Goal: Task Accomplishment & Management: Manage account settings

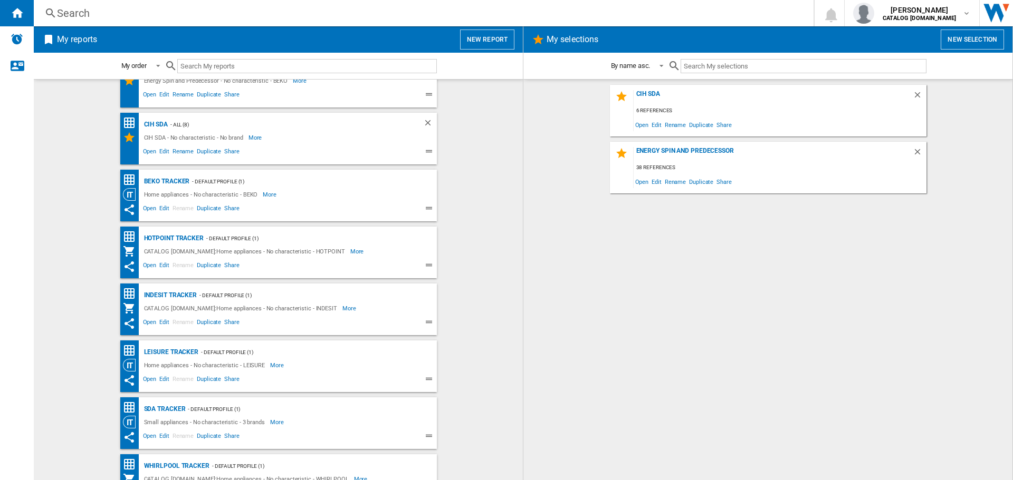
scroll to position [55, 0]
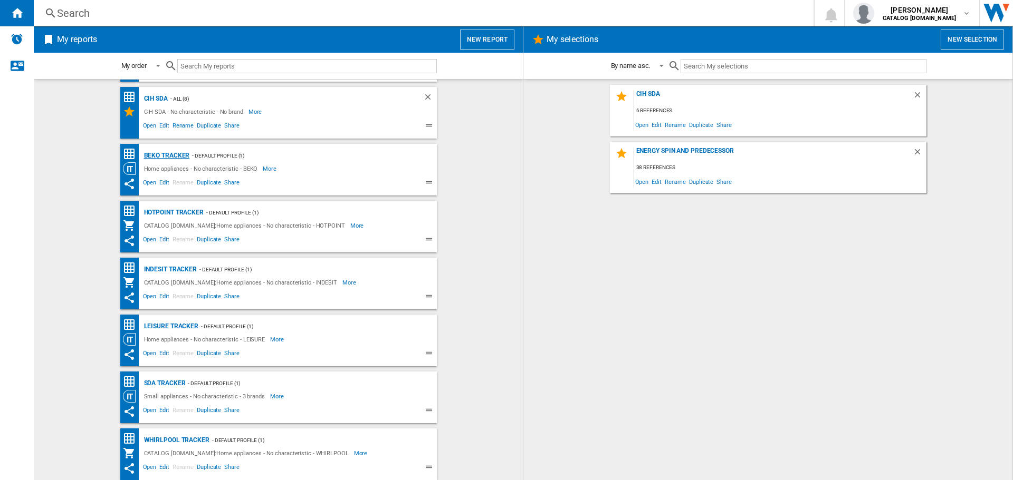
click at [175, 157] on div "BEKO Tracker" at bounding box center [165, 155] width 49 height 13
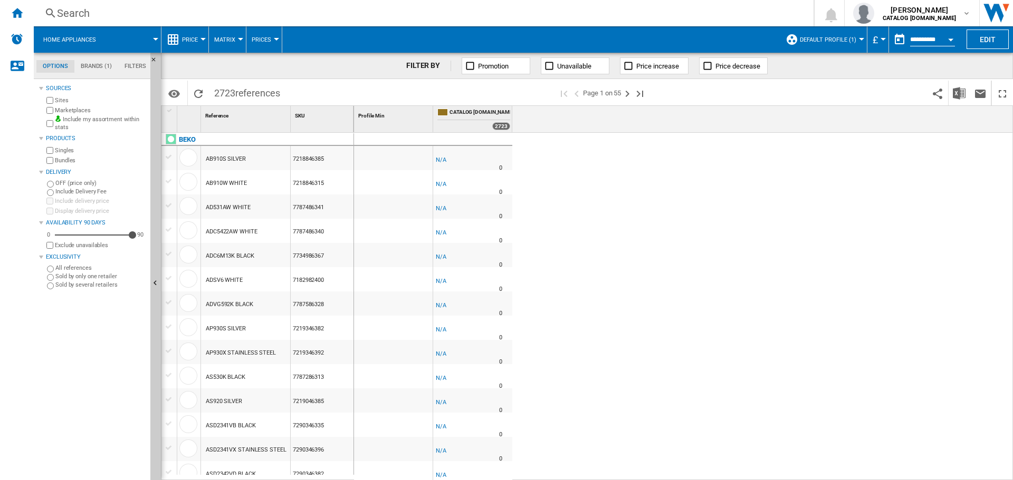
click at [949, 42] on button "Open calendar" at bounding box center [950, 37] width 19 height 19
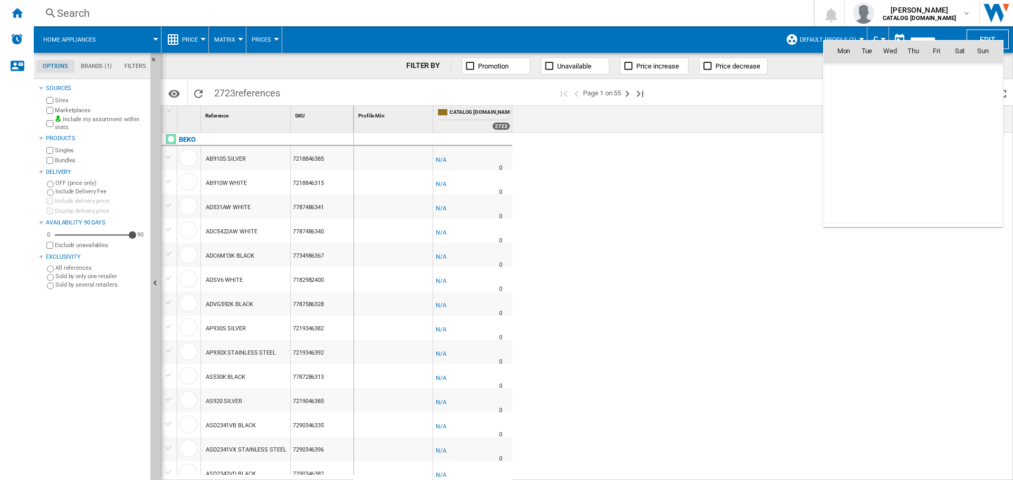
scroll to position [5032, 0]
click at [909, 162] on span "28" at bounding box center [913, 167] width 22 height 22
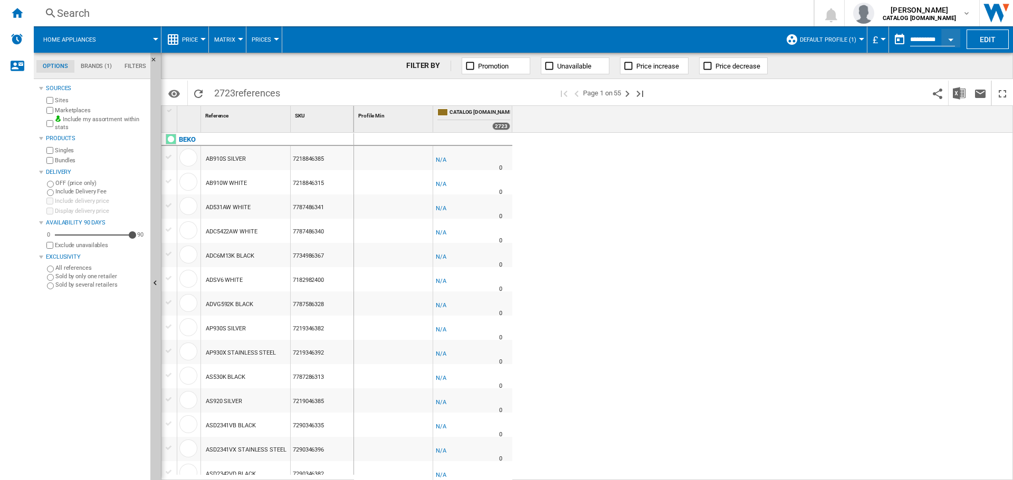
click at [873, 249] on div "-1.0 % -£1 % N/A 0 -1.0 % -£1" at bounding box center [683, 307] width 659 height 348
click at [18, 8] on ng-md-icon "Home" at bounding box center [17, 12] width 13 height 13
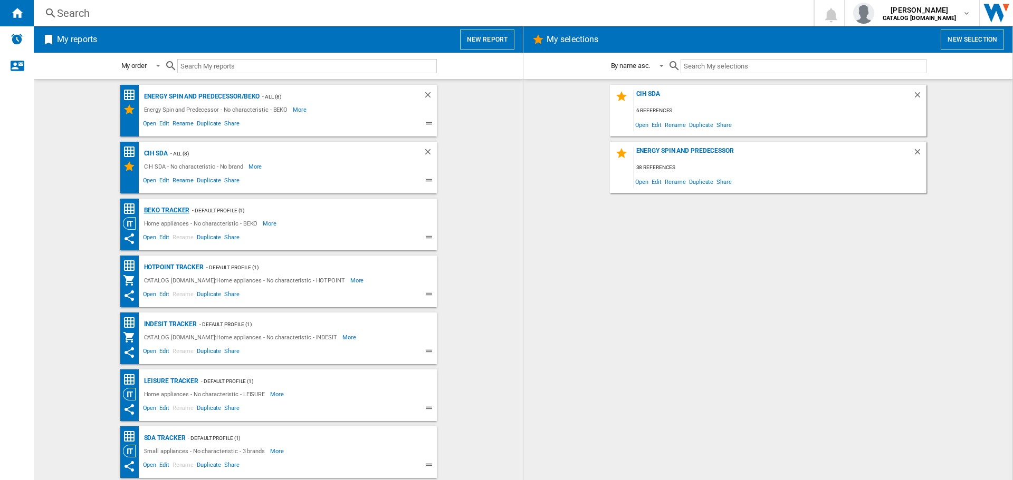
click at [147, 207] on div "BEKO Tracker" at bounding box center [165, 210] width 49 height 13
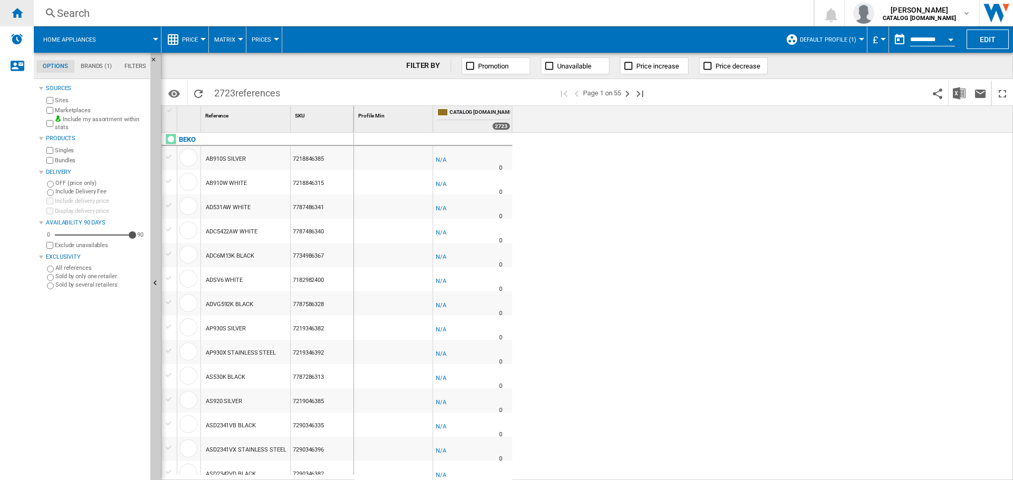
click at [16, 17] on ng-md-icon "Home" at bounding box center [17, 12] width 13 height 13
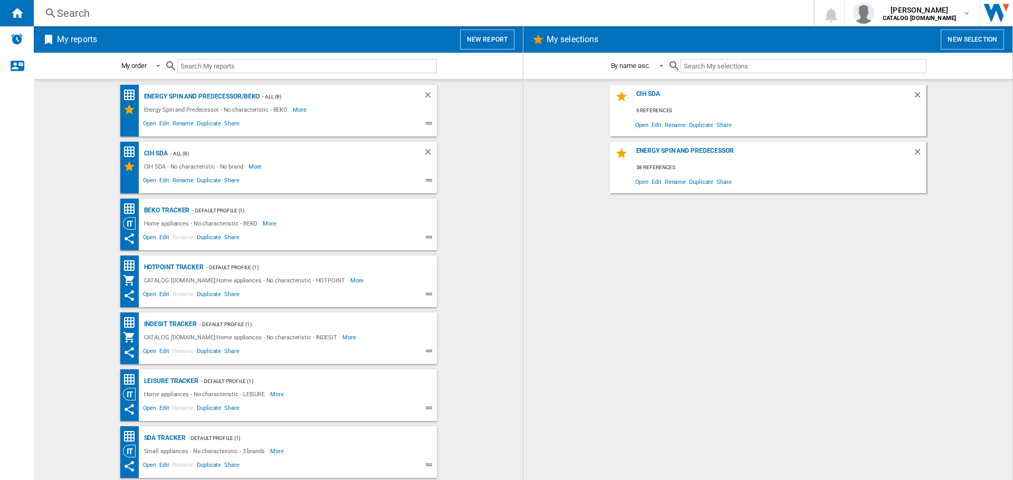
scroll to position [55, 0]
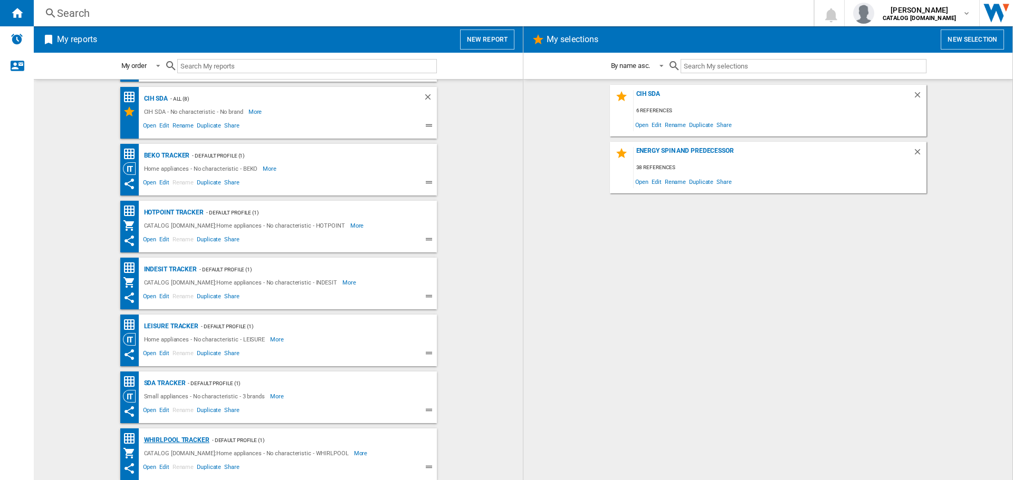
click at [181, 440] on div "Whirlpool Tracker" at bounding box center [175, 440] width 68 height 13
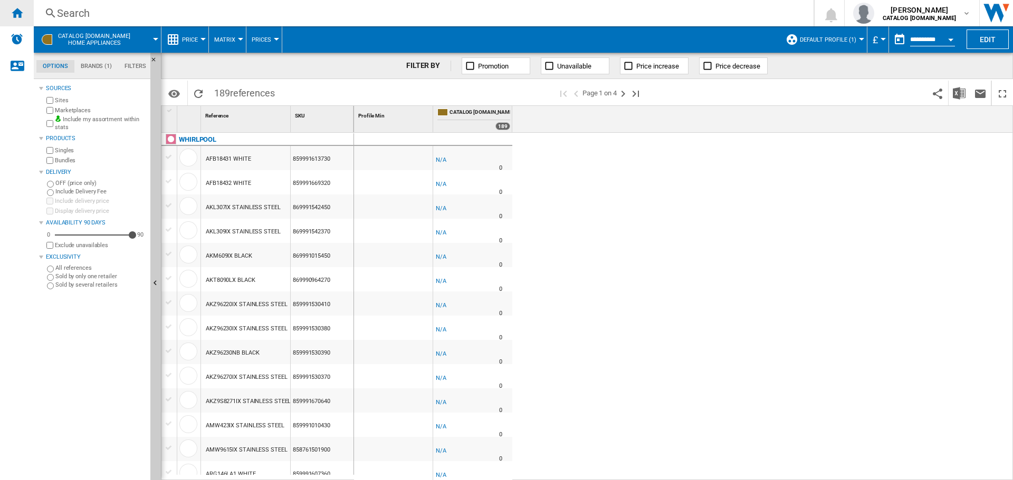
click at [15, 9] on ng-md-icon "Home" at bounding box center [17, 12] width 13 height 13
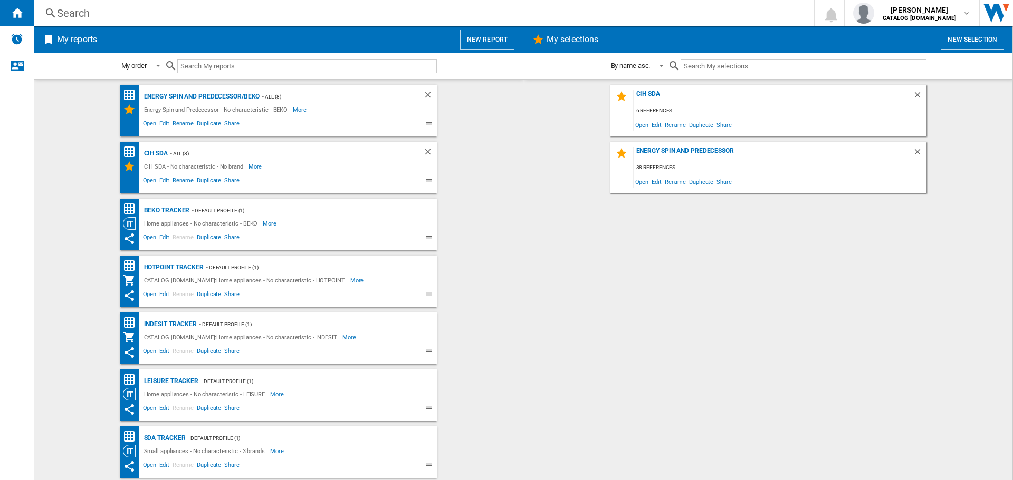
click at [170, 209] on div "BEKO Tracker" at bounding box center [165, 210] width 49 height 13
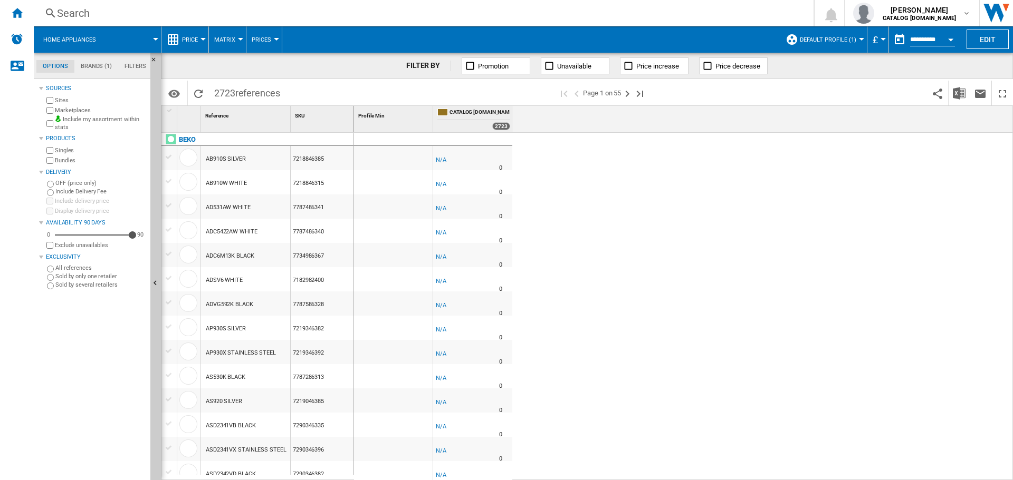
click at [95, 66] on md-tab-item "Brands (1)" at bounding box center [96, 66] width 44 height 13
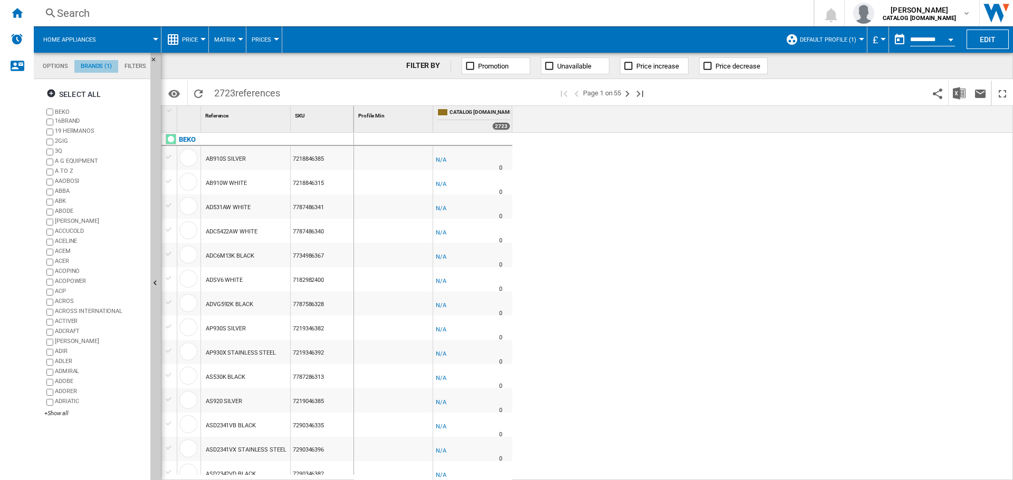
scroll to position [41, 0]
click at [143, 62] on md-tab-item "Filters" at bounding box center [135, 66] width 34 height 13
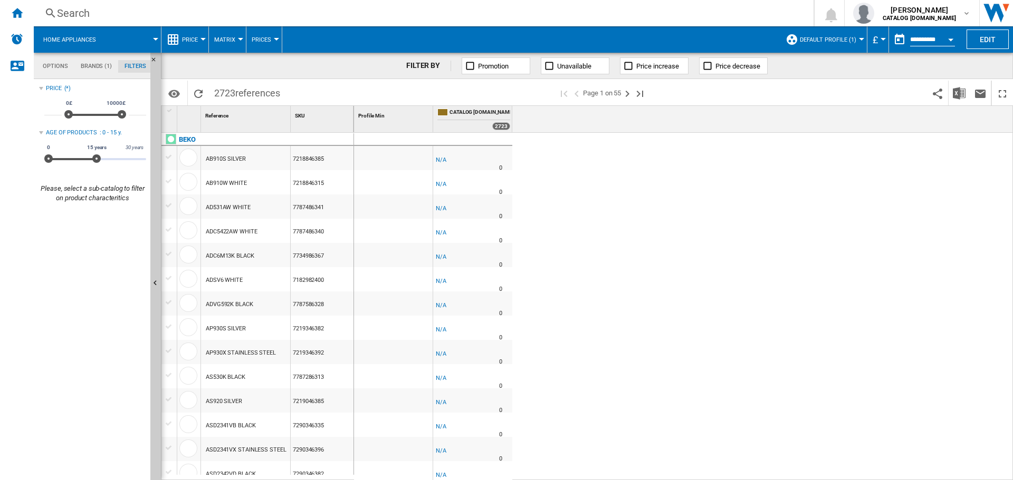
click at [53, 69] on md-tab-item "Options" at bounding box center [55, 66] width 38 height 13
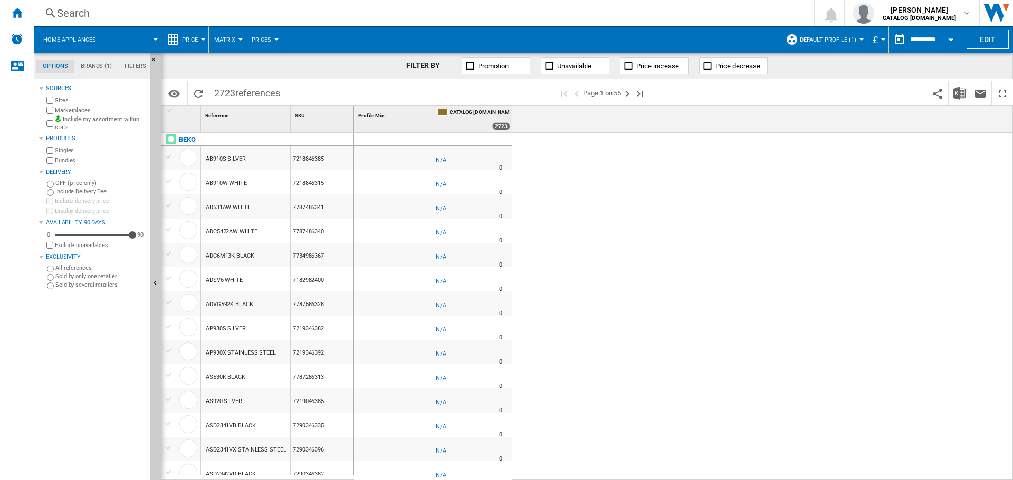
click at [157, 36] on md-menu "Home appliances" at bounding box center [98, 39] width 128 height 26
click at [104, 64] on md-tab-item "Brands (1)" at bounding box center [96, 66] width 44 height 13
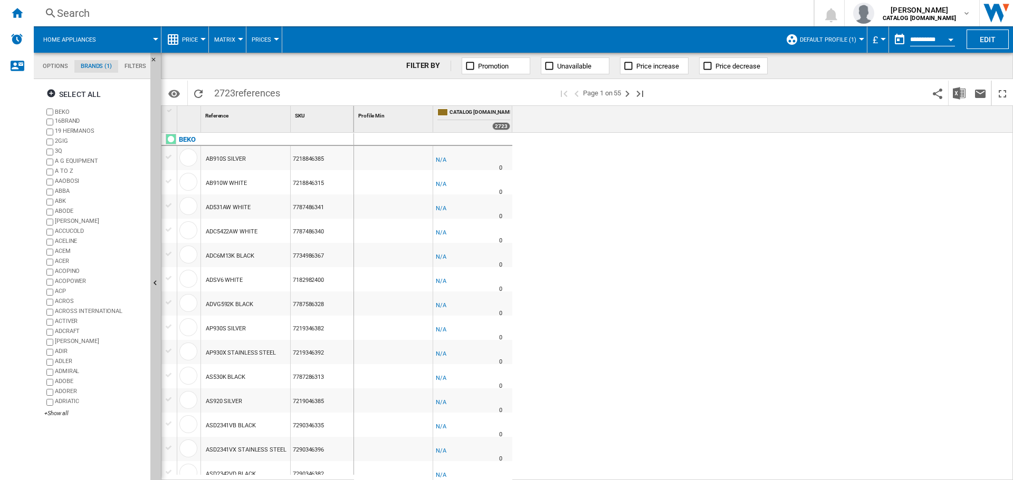
scroll to position [41, 0]
click at [629, 93] on ng-md-icon "Next page" at bounding box center [627, 94] width 13 height 13
click at [569, 94] on ng-md-icon "First page" at bounding box center [563, 94] width 13 height 13
click at [190, 39] on span "Price" at bounding box center [190, 39] width 16 height 7
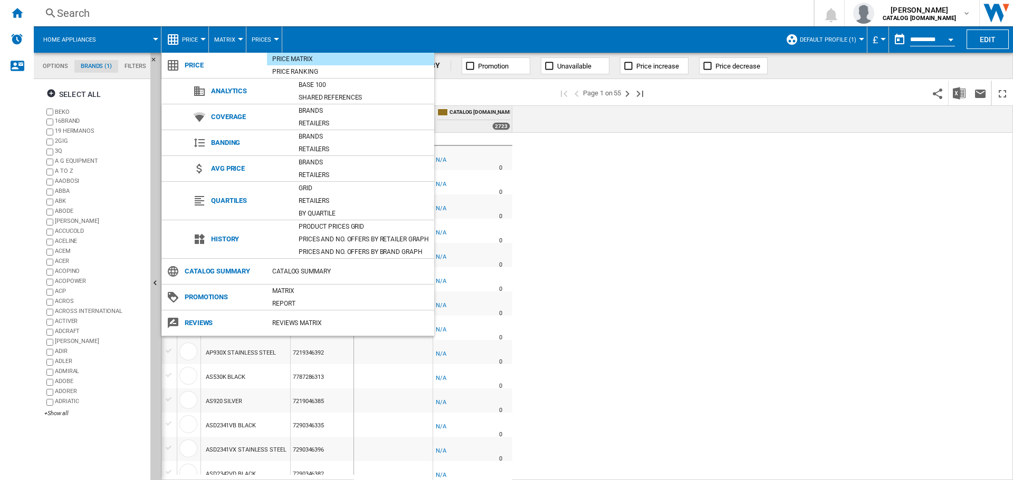
click at [238, 34] on md-backdrop at bounding box center [506, 240] width 1013 height 480
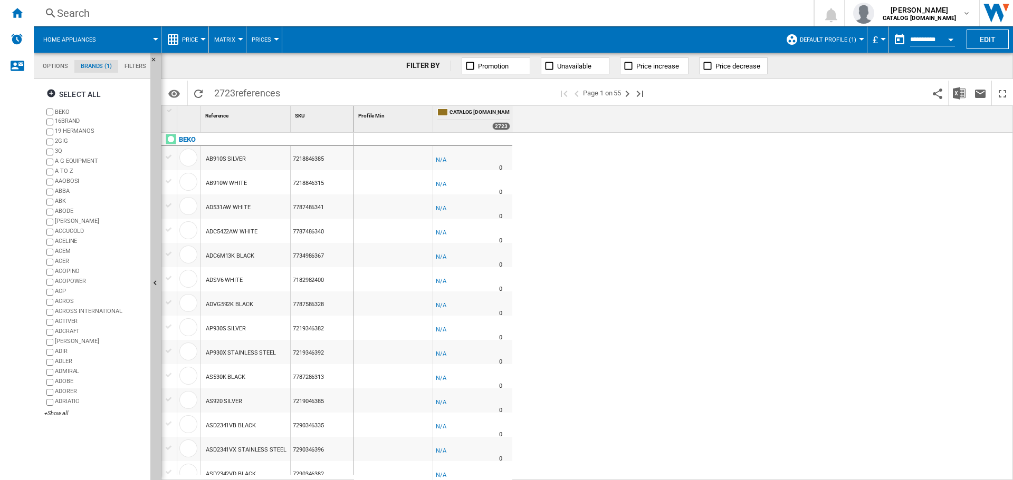
click at [826, 42] on span "Default profile (1)" at bounding box center [828, 39] width 56 height 7
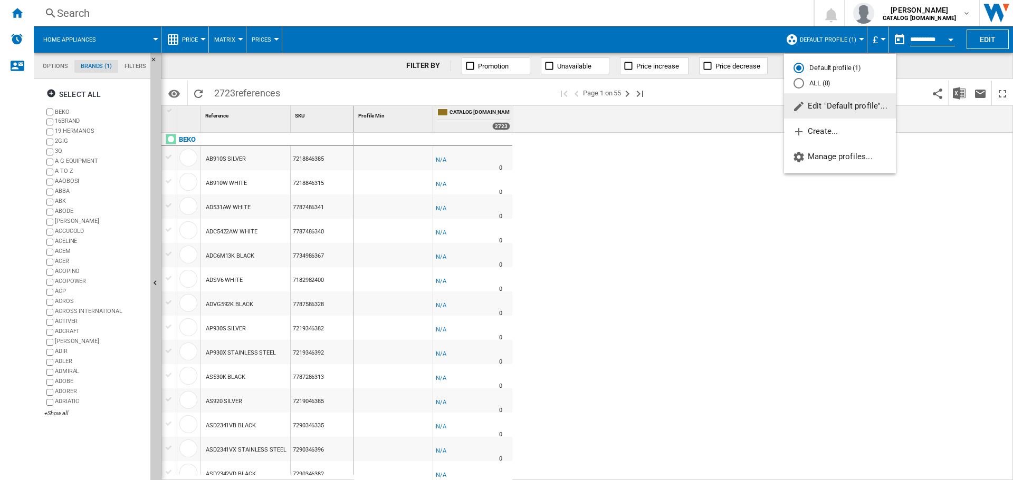
click at [796, 81] on div "ALL (8)" at bounding box center [798, 83] width 11 height 11
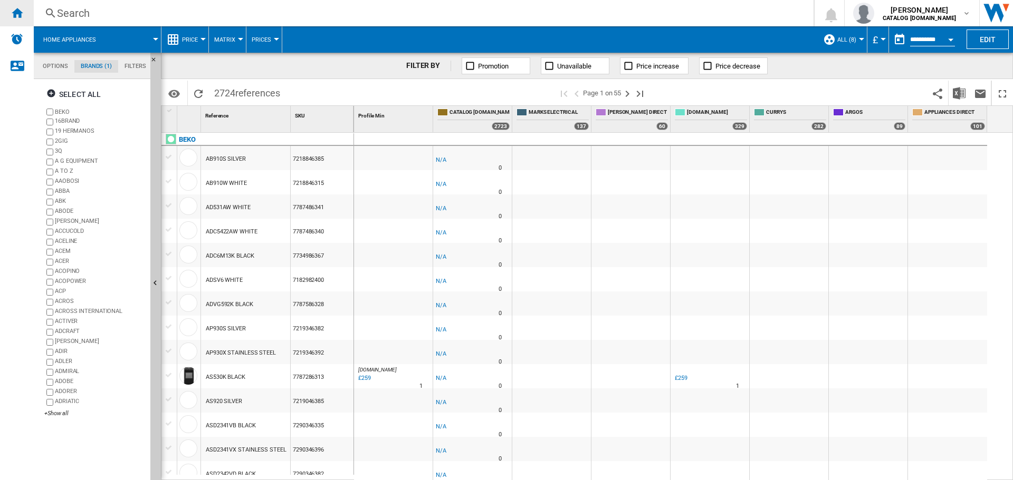
click at [8, 22] on div "Home" at bounding box center [17, 13] width 34 height 26
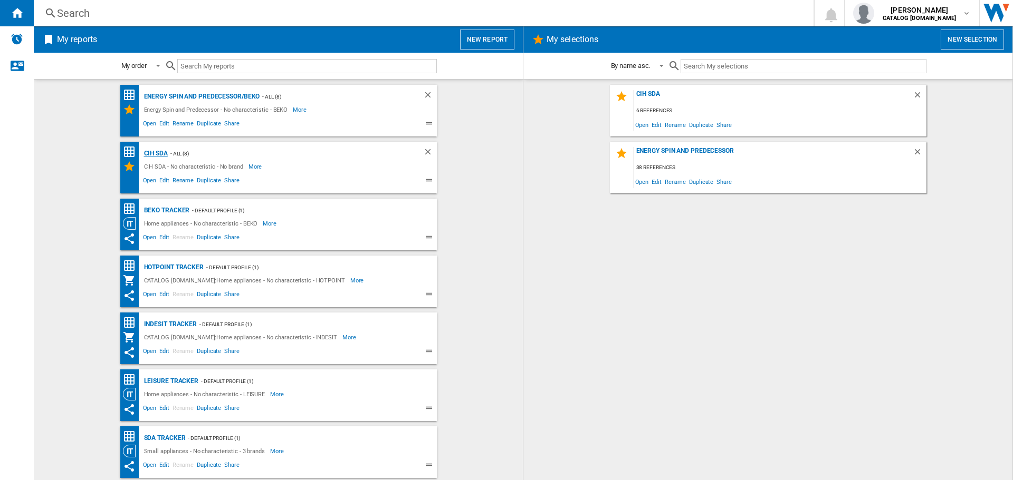
click at [153, 149] on div "CIH SDA" at bounding box center [154, 153] width 26 height 13
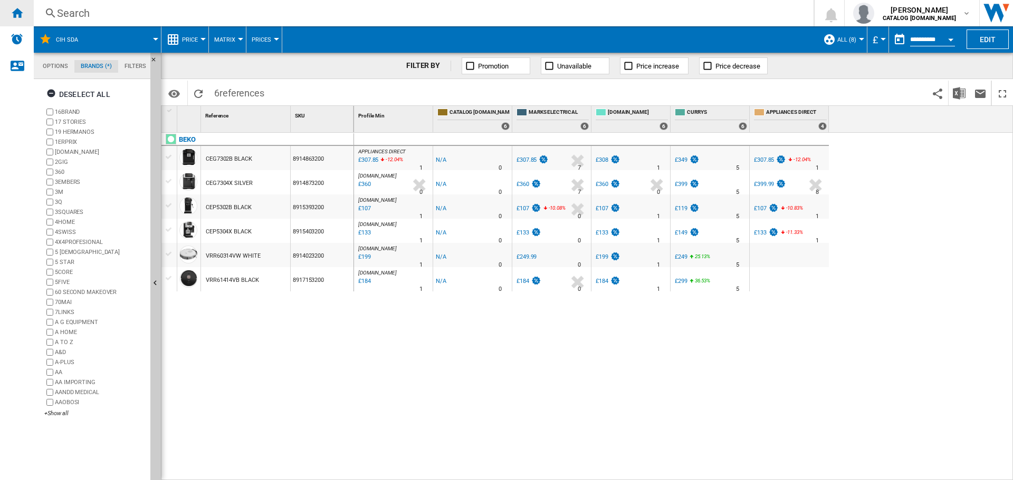
click at [14, 16] on ng-md-icon "Home" at bounding box center [17, 12] width 13 height 13
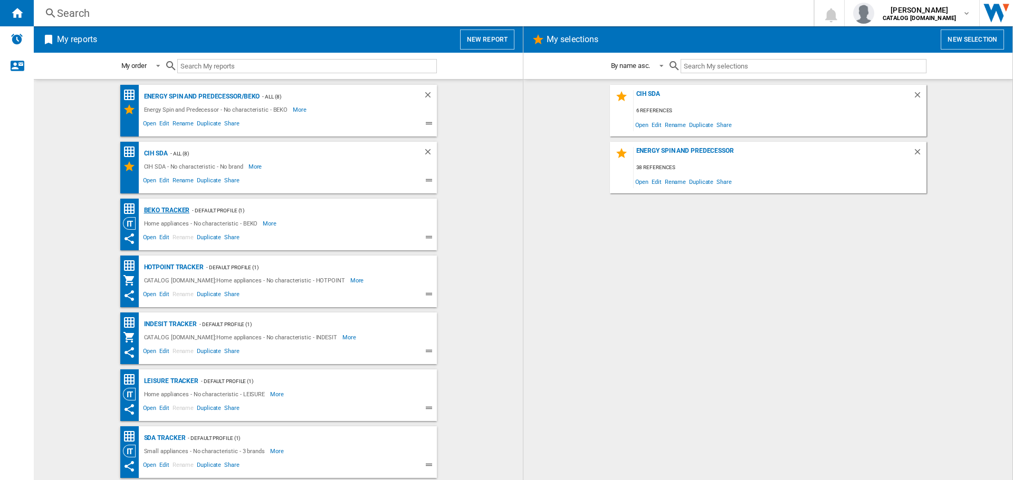
click at [171, 205] on div "BEKO Tracker" at bounding box center [165, 210] width 49 height 13
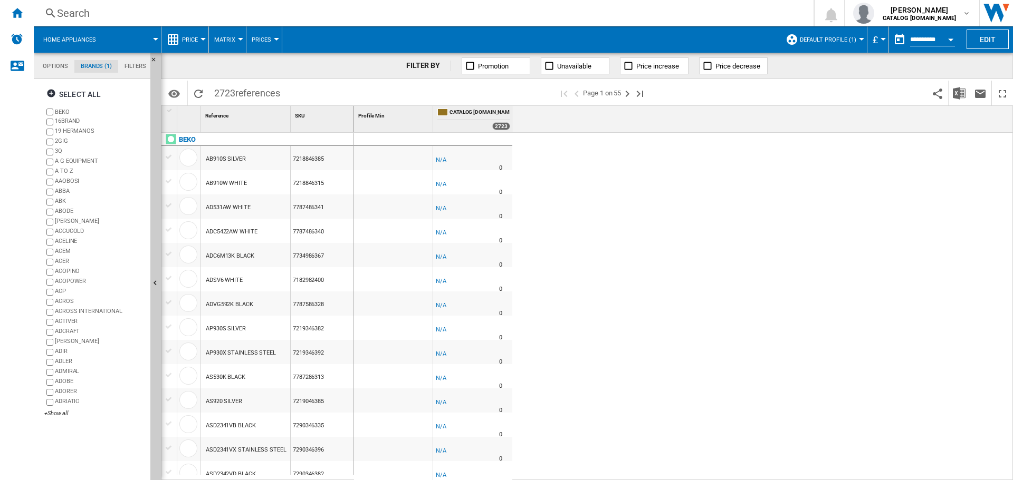
click at [849, 39] on span "Default profile (1)" at bounding box center [828, 39] width 56 height 7
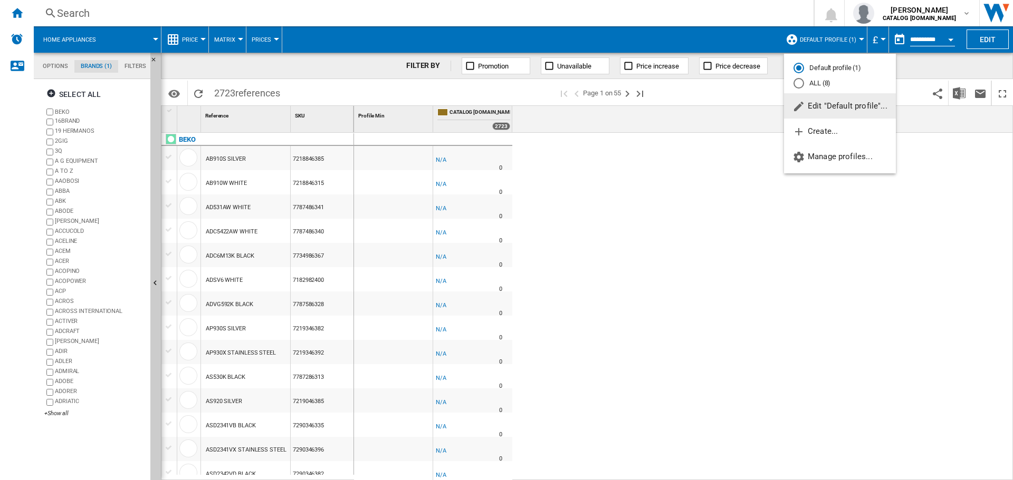
click at [818, 84] on md-radio-button "ALL (8)" at bounding box center [839, 84] width 93 height 10
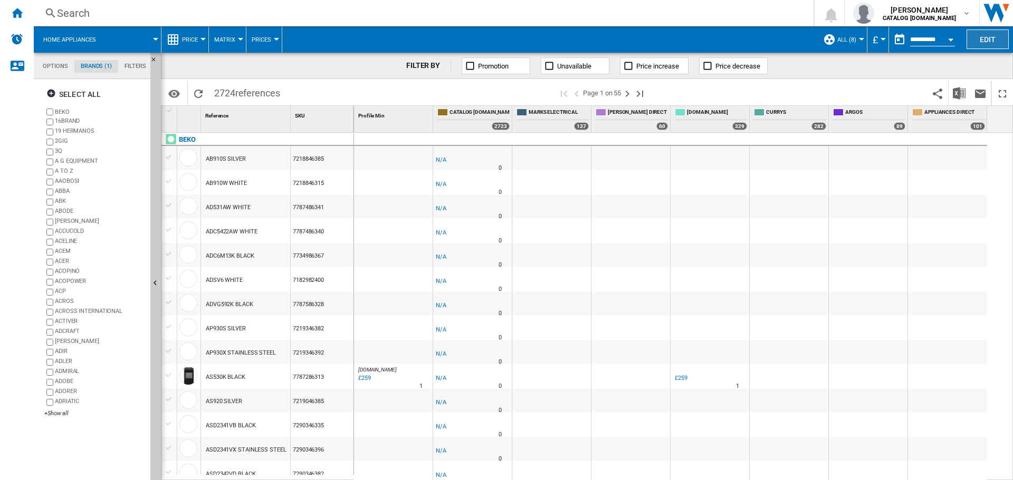
click at [977, 37] on button "Edit" at bounding box center [987, 40] width 42 height 20
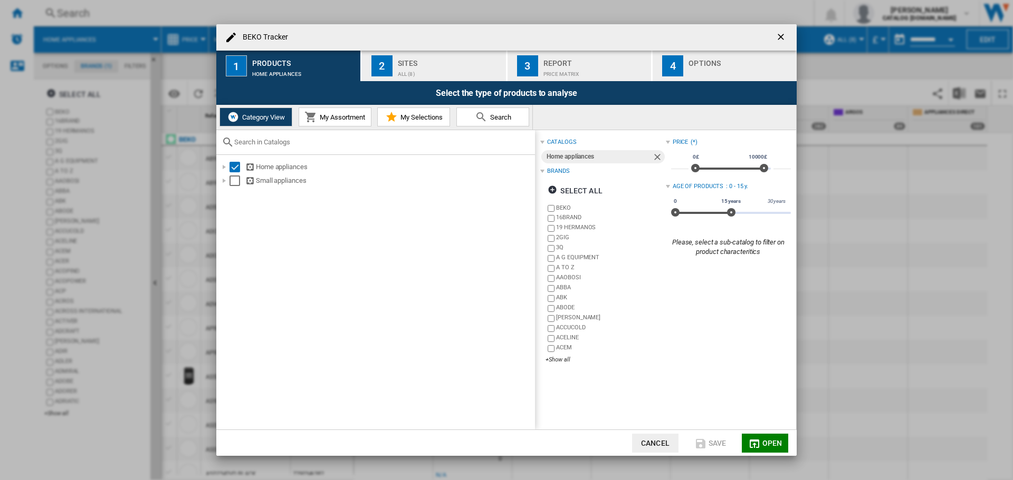
click at [342, 114] on span "My Assortment" at bounding box center [341, 117] width 48 height 8
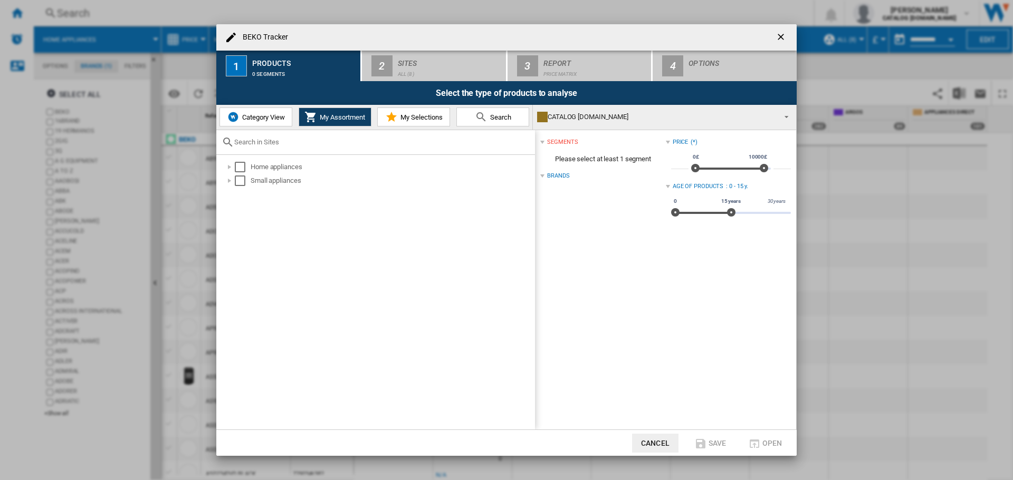
click at [393, 117] on md-icon at bounding box center [391, 117] width 13 height 13
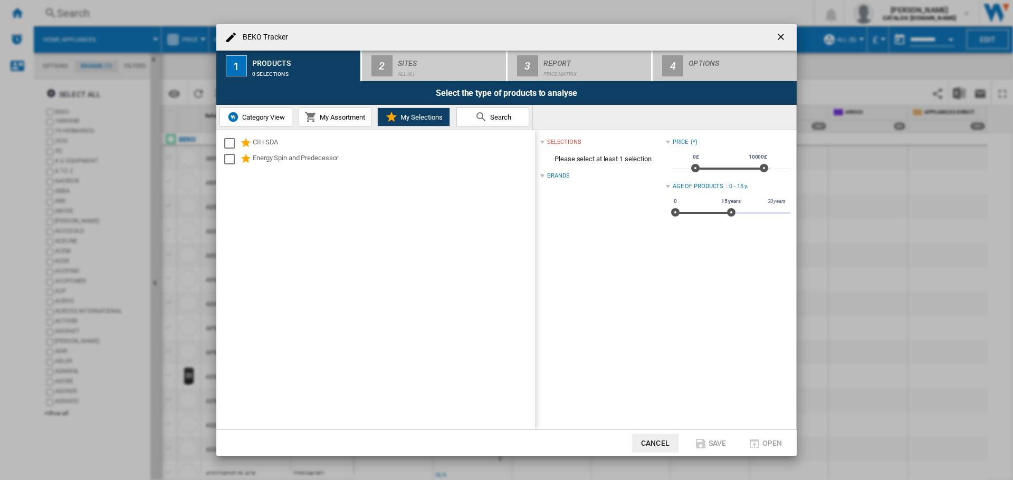
click at [645, 437] on button "Cancel" at bounding box center [655, 443] width 46 height 19
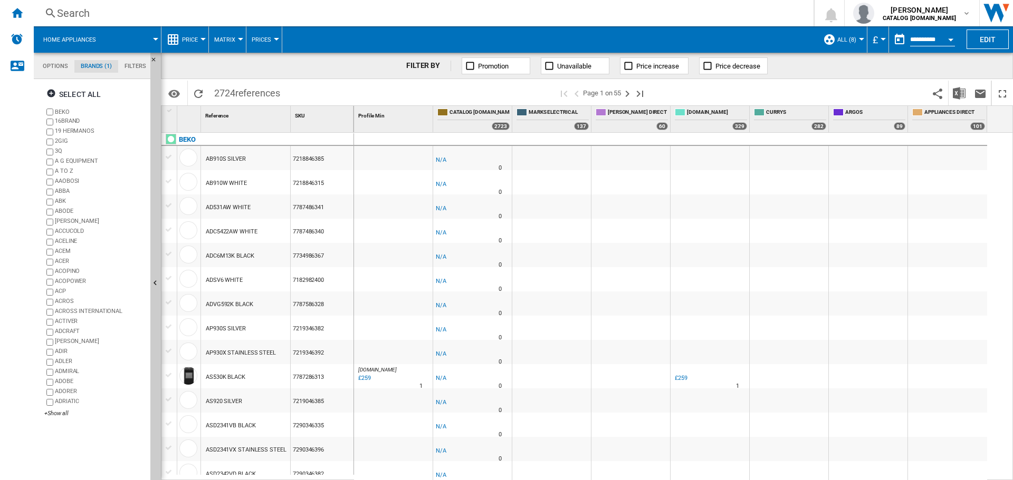
click at [854, 37] on button "ALL (8)" at bounding box center [849, 39] width 24 height 26
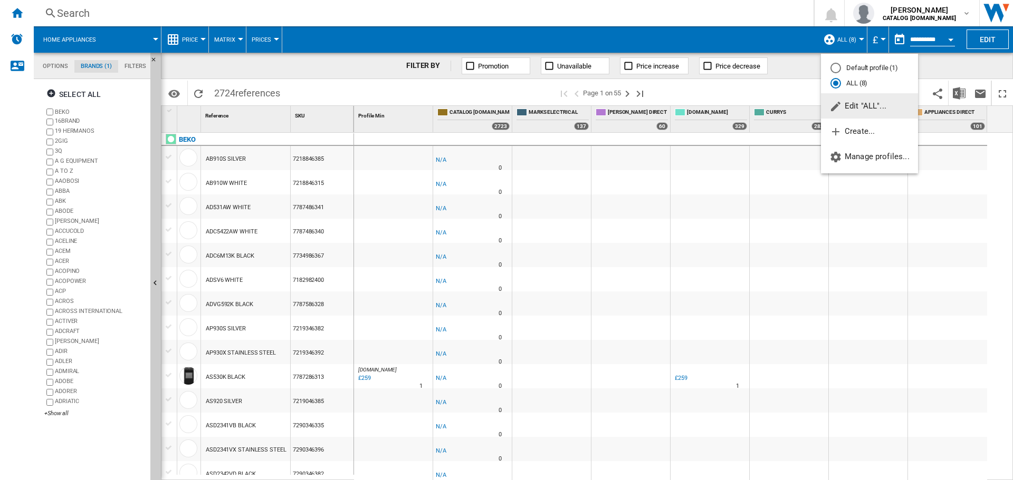
click at [862, 102] on span "Edit "ALL"..." at bounding box center [857, 105] width 57 height 9
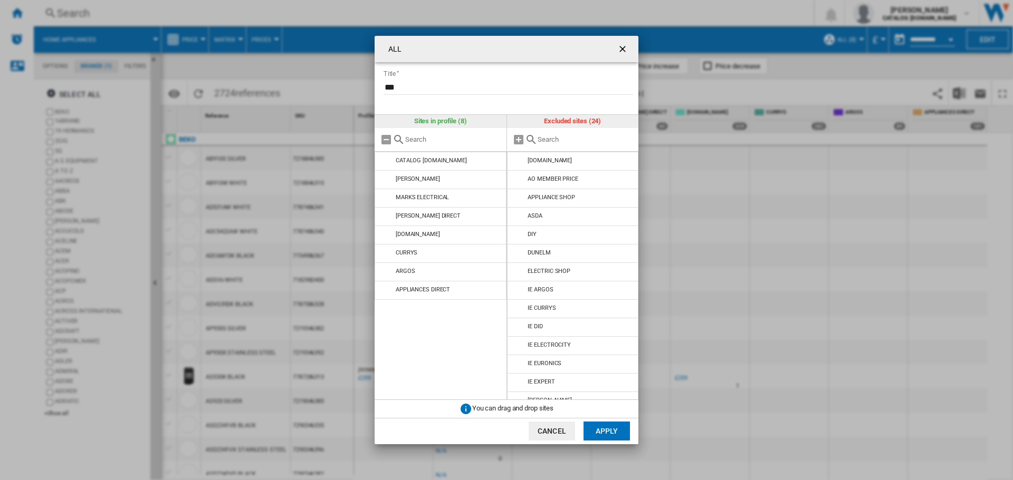
click at [624, 51] on ng-md-icon "getI18NText('BUTTONS.CLOSE_DIALOG')" at bounding box center [623, 50] width 13 height 13
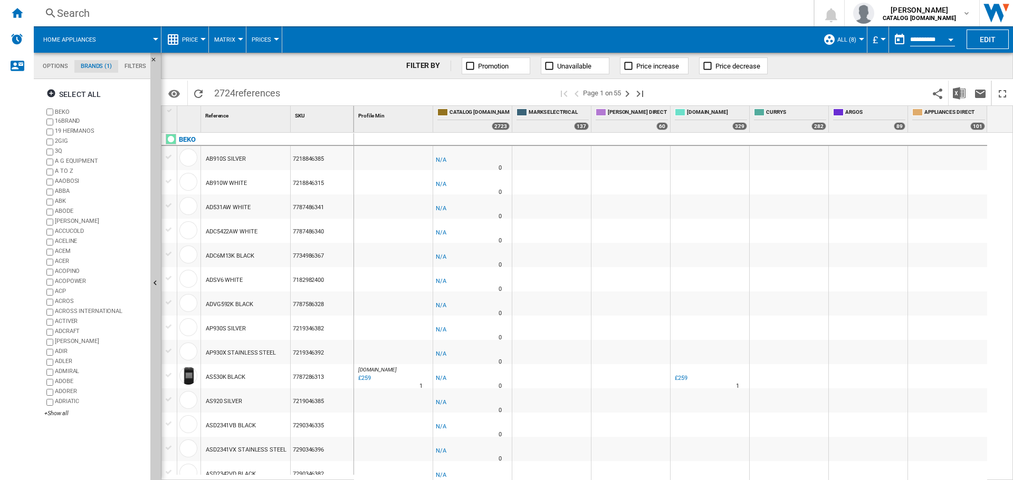
click at [880, 41] on button "£" at bounding box center [877, 39] width 11 height 26
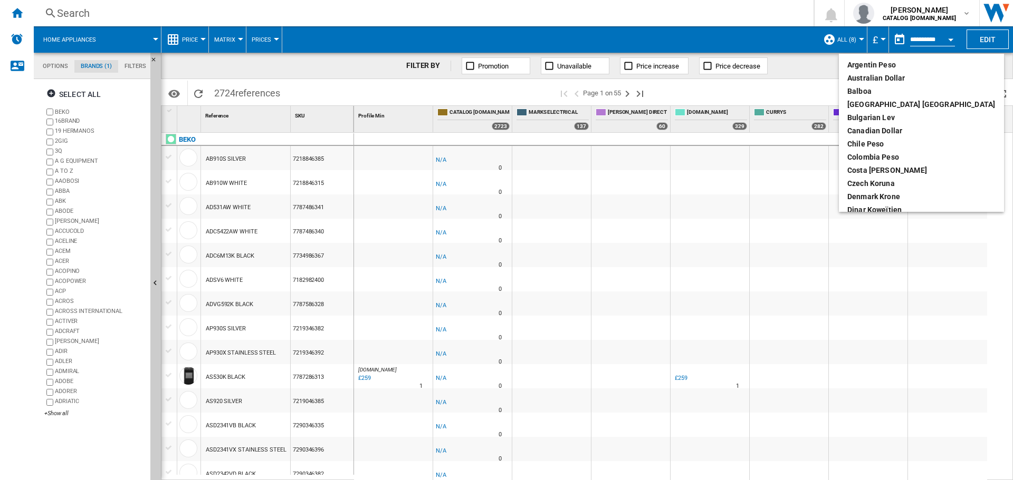
click at [880, 41] on md-backdrop at bounding box center [506, 240] width 1013 height 480
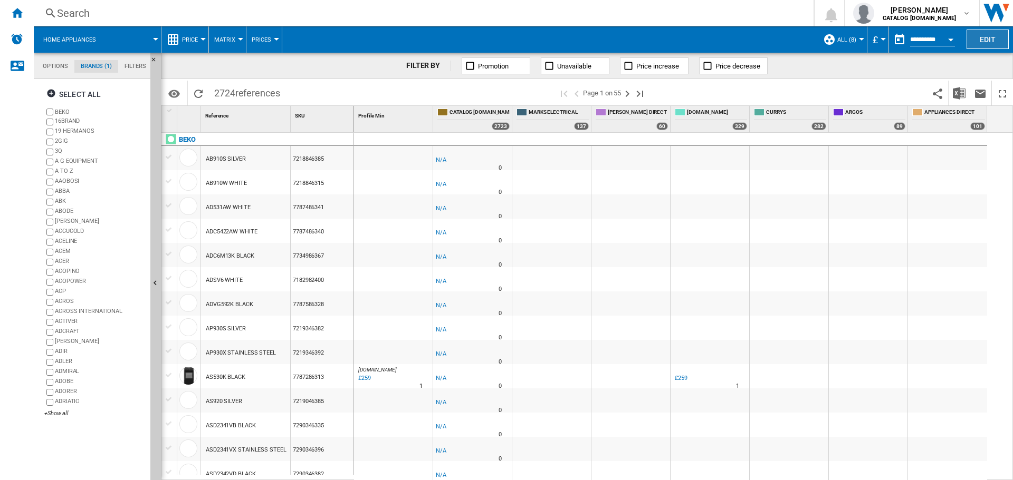
click at [978, 39] on button "Edit" at bounding box center [987, 40] width 42 height 20
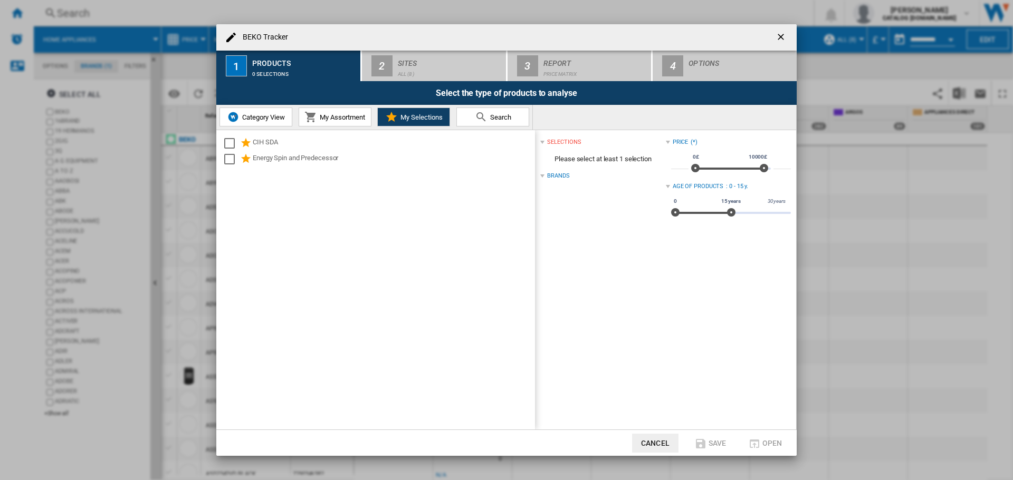
drag, startPoint x: 353, startPoint y: 121, endPoint x: 314, endPoint y: 128, distance: 39.7
click at [353, 121] on button "My Assortment" at bounding box center [335, 117] width 73 height 19
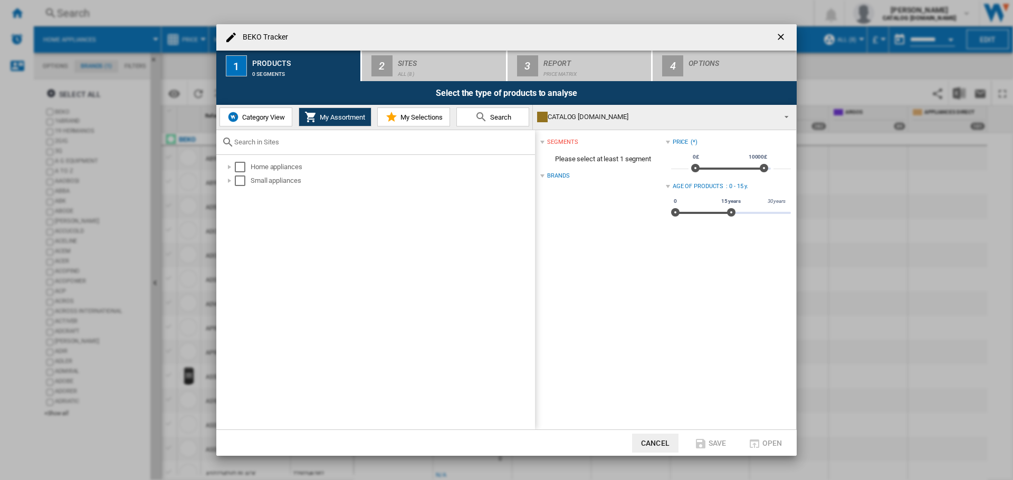
drag, startPoint x: 257, startPoint y: 119, endPoint x: 339, endPoint y: 118, distance: 81.2
click at [259, 118] on span "Category View" at bounding box center [261, 117] width 45 height 8
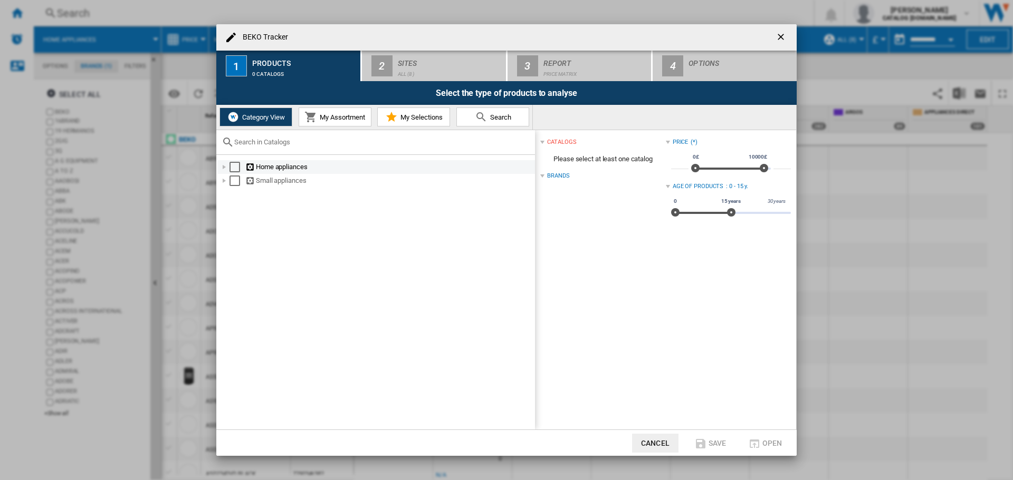
click at [225, 168] on div "BEKO Tracker ..." at bounding box center [224, 167] width 11 height 11
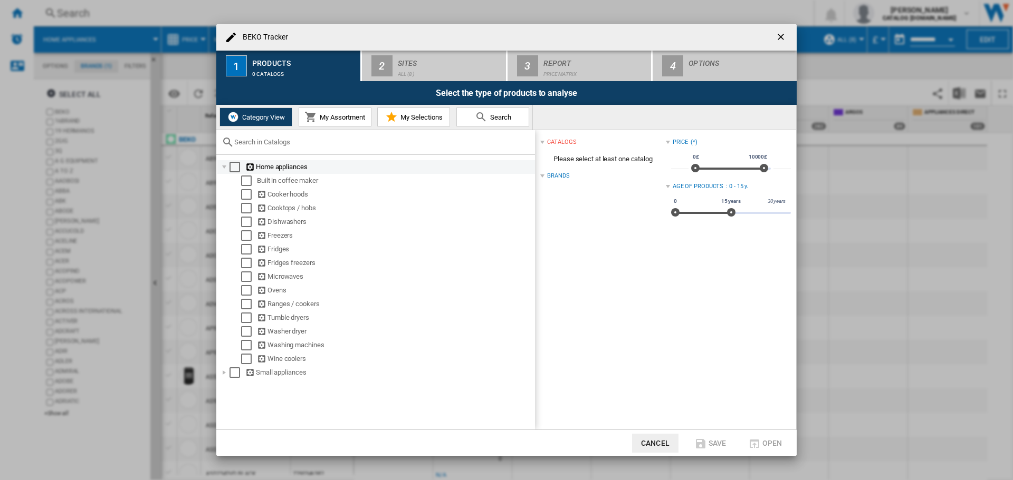
drag, startPoint x: 243, startPoint y: 164, endPoint x: 252, endPoint y: 166, distance: 9.2
click at [245, 164] on md-checkbox "Select" at bounding box center [237, 167] width 16 height 11
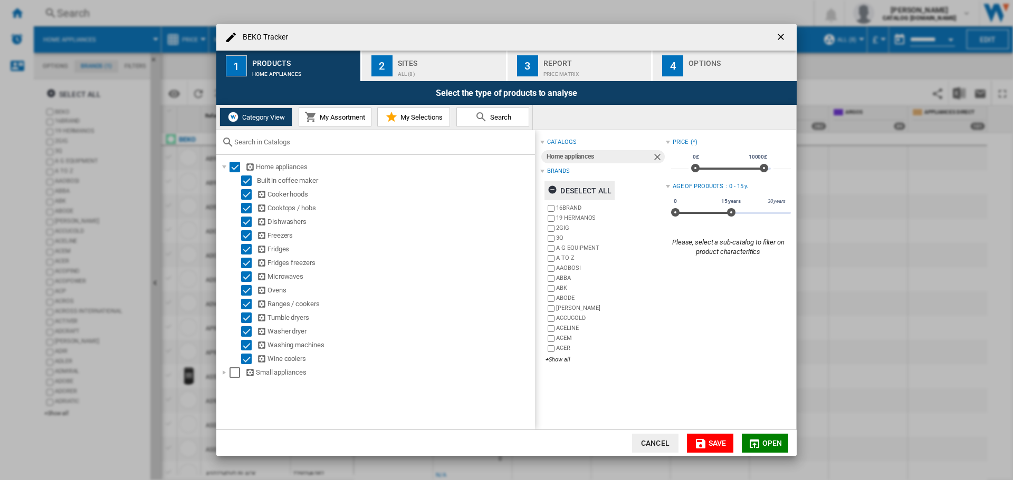
click at [553, 190] on ng-md-icon "BEKO Tracker ..." at bounding box center [553, 191] width 13 height 13
click at [560, 361] on div "+Show all" at bounding box center [605, 360] width 120 height 8
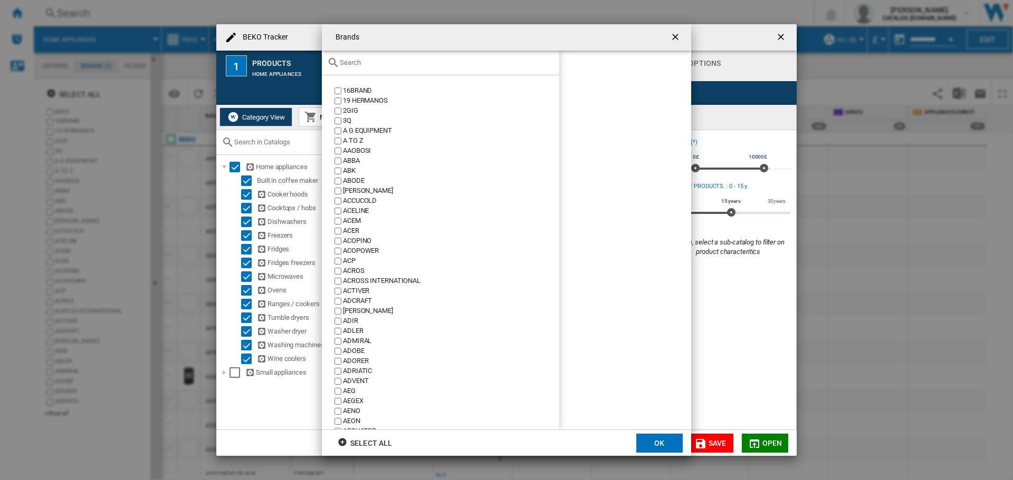
click at [419, 67] on div at bounding box center [440, 63] width 237 height 25
click at [434, 61] on input "text" at bounding box center [447, 63] width 214 height 8
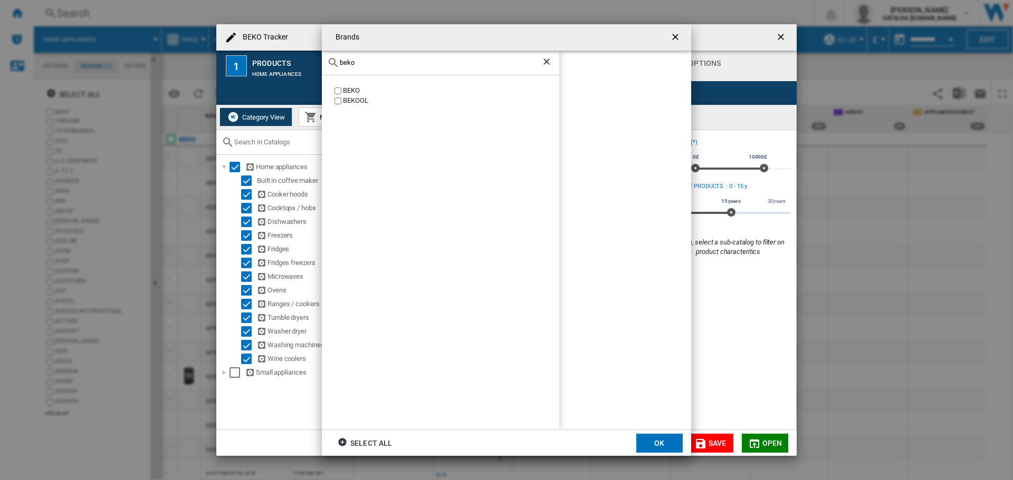
type input "beko"
click at [357, 90] on div "BEKO" at bounding box center [451, 91] width 216 height 10
click at [657, 439] on button "OK" at bounding box center [659, 443] width 46 height 19
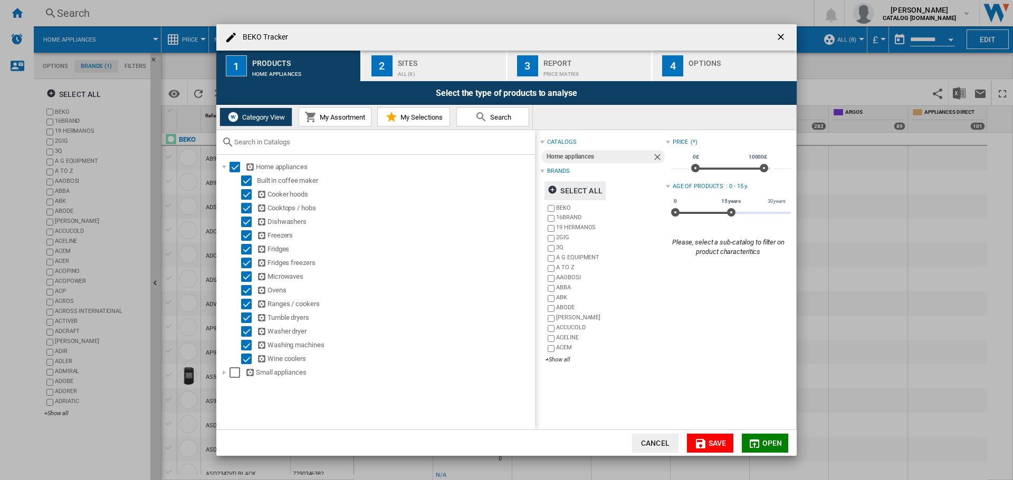
click at [715, 437] on button "Save" at bounding box center [710, 443] width 46 height 19
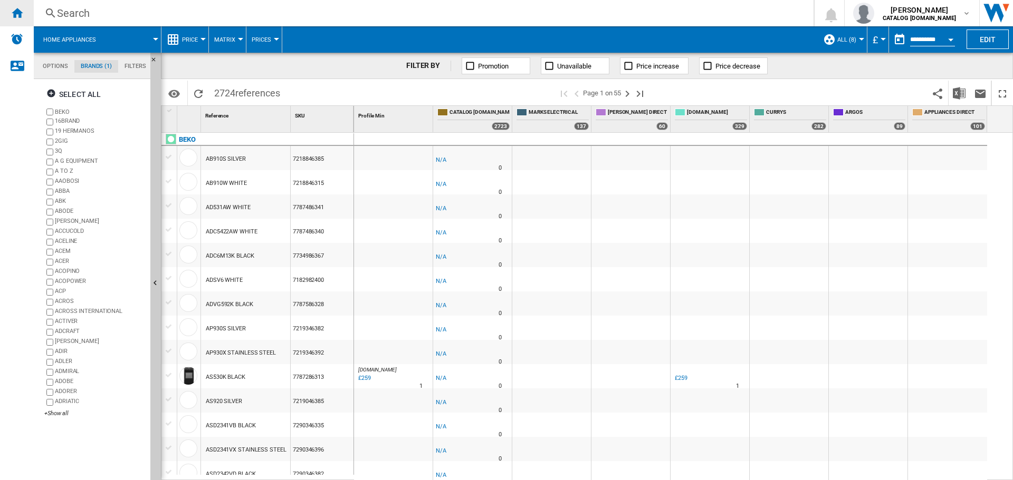
click at [18, 8] on ng-md-icon "Home" at bounding box center [17, 12] width 13 height 13
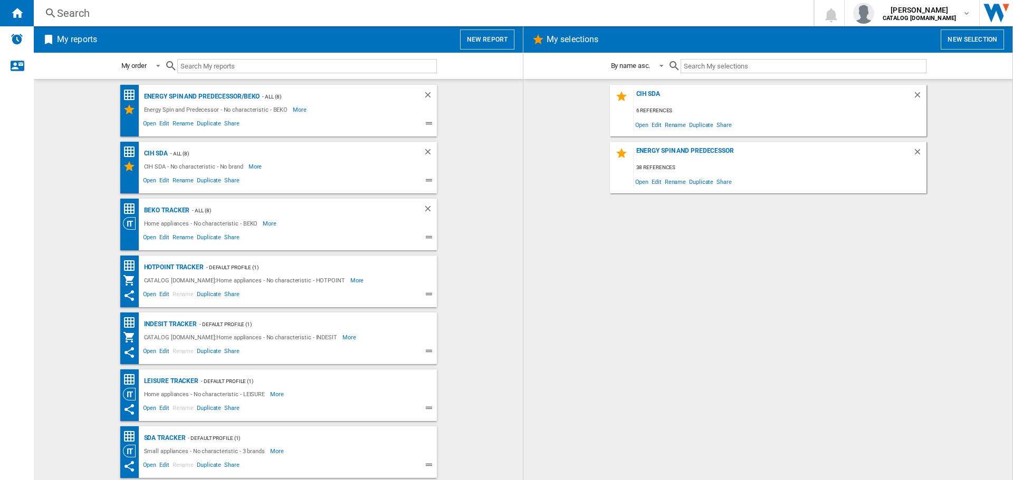
click at [427, 293] on ng-md-icon at bounding box center [430, 296] width 13 height 13
click at [161, 295] on span "Edit" at bounding box center [164, 296] width 13 height 13
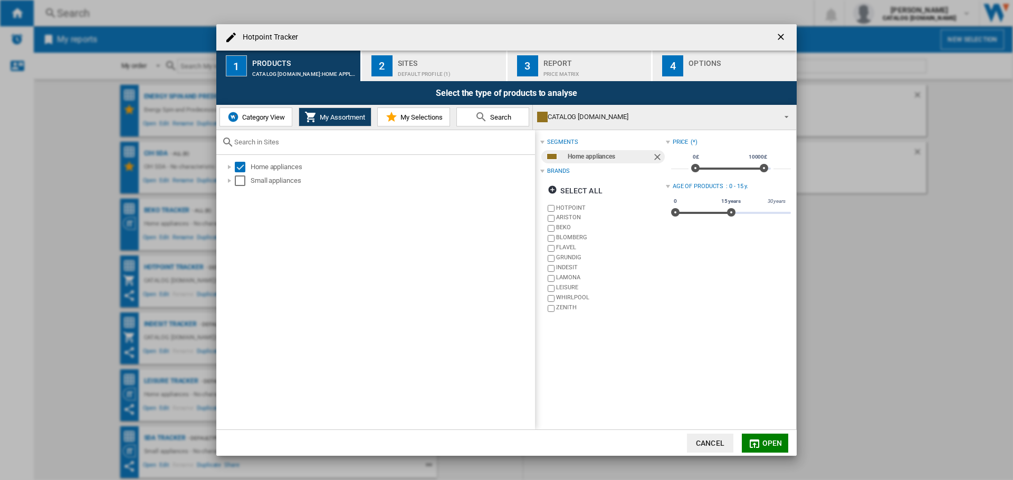
click at [267, 121] on button "Category View" at bounding box center [255, 117] width 73 height 19
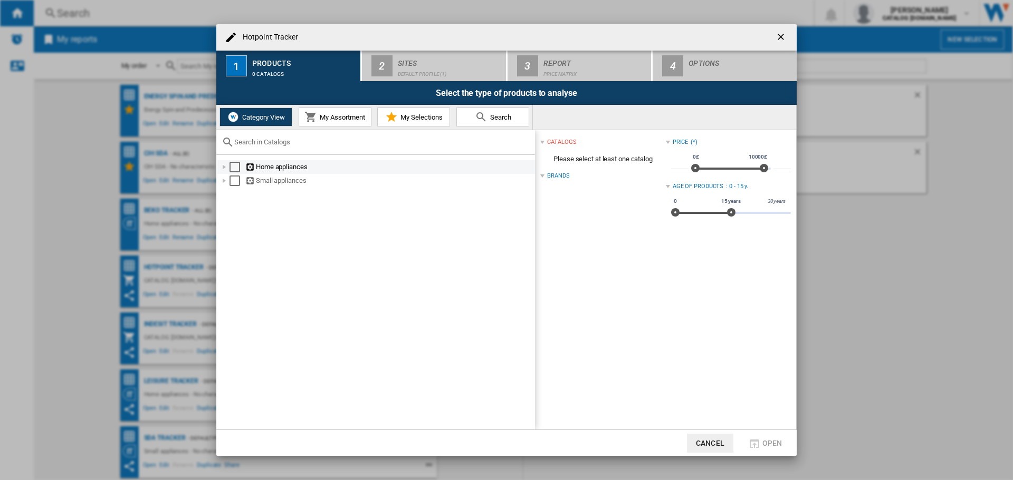
click at [236, 169] on div "Select" at bounding box center [234, 167] width 11 height 11
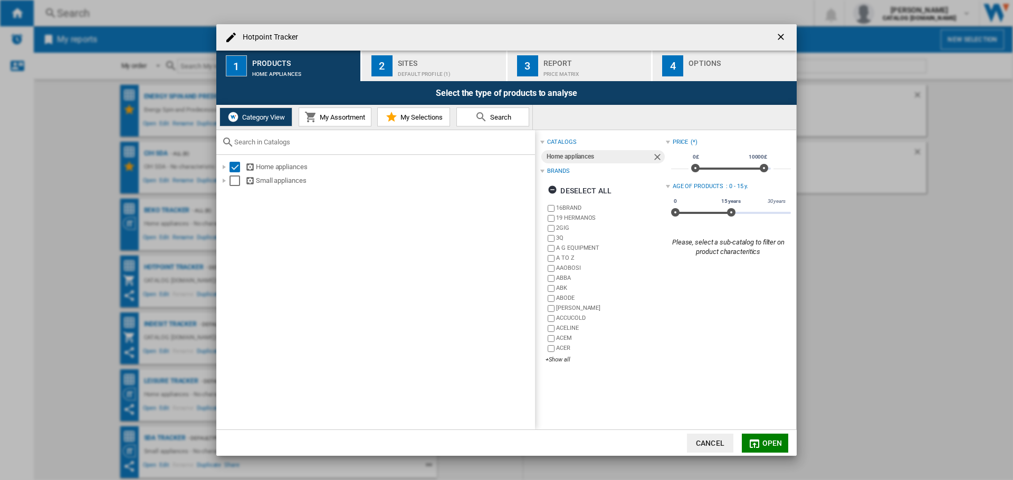
click at [446, 67] on div "Default profile (1)" at bounding box center [450, 71] width 104 height 11
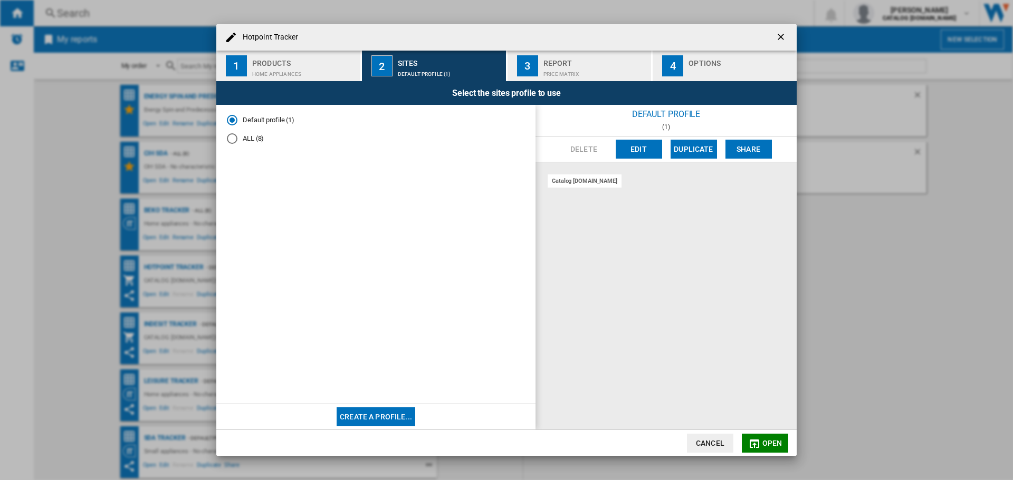
click at [232, 139] on div "ALL (8)" at bounding box center [232, 138] width 11 height 11
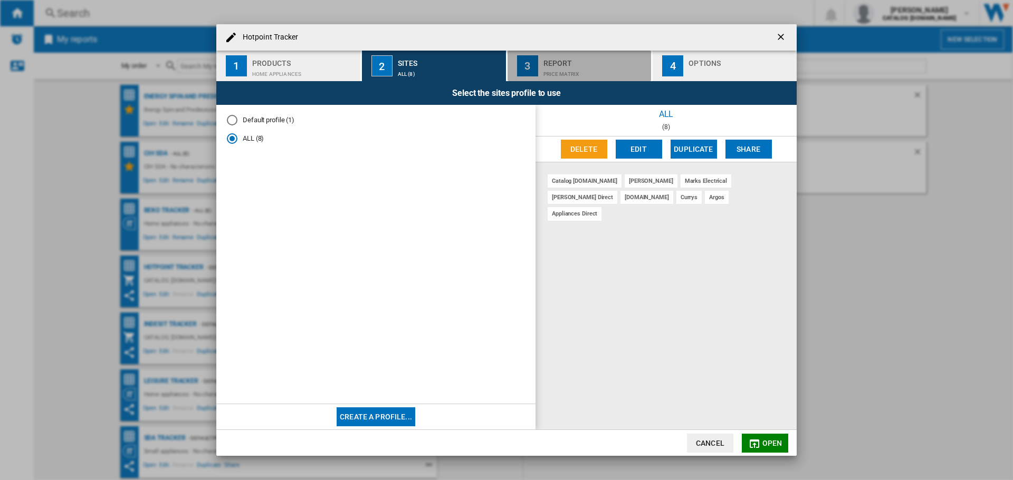
click at [568, 72] on div "Price Matrix" at bounding box center [595, 71] width 104 height 11
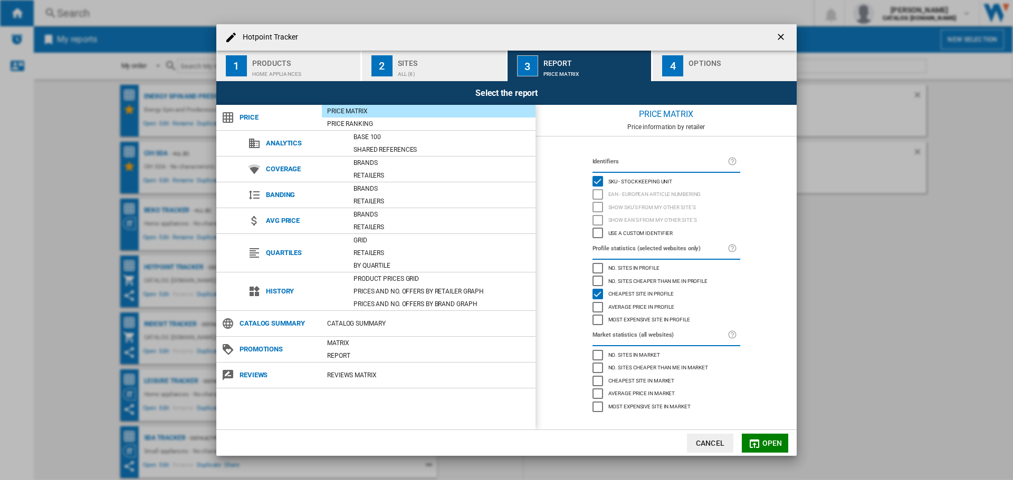
click at [295, 61] on div "Products" at bounding box center [304, 60] width 104 height 11
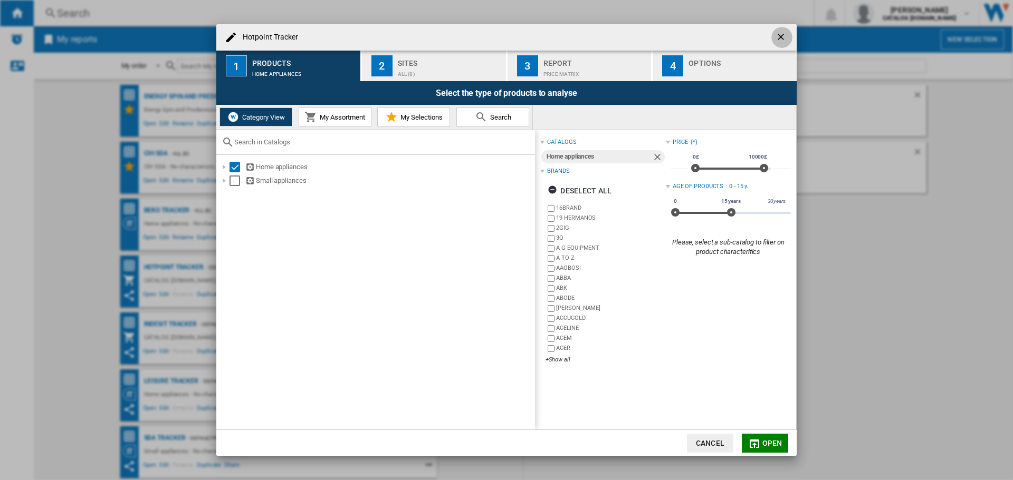
drag, startPoint x: 782, startPoint y: 36, endPoint x: 368, endPoint y: 83, distance: 416.7
click at [784, 36] on ng-md-icon "getI18NText('BUTTONS.CLOSE_DIALOG')" at bounding box center [781, 38] width 13 height 13
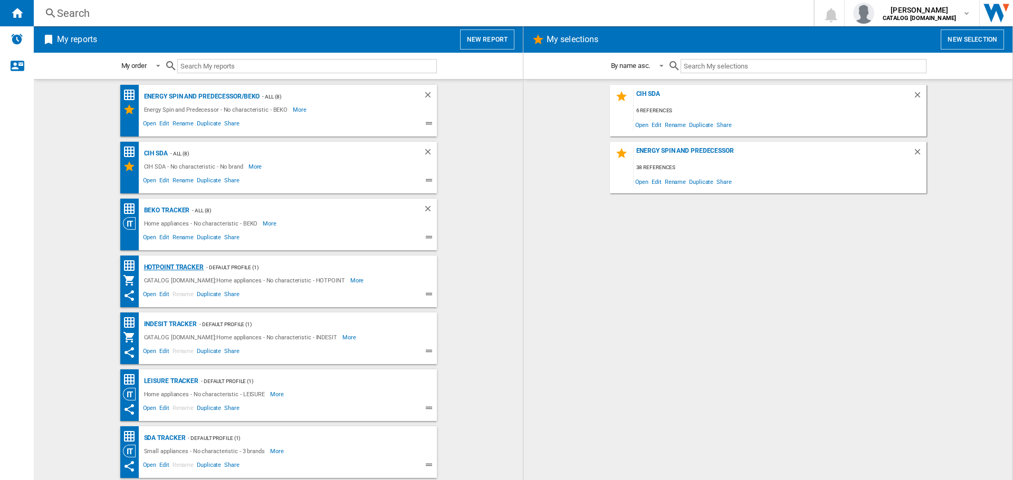
click at [188, 266] on div "Hotpoint Tracker" at bounding box center [172, 267] width 62 height 13
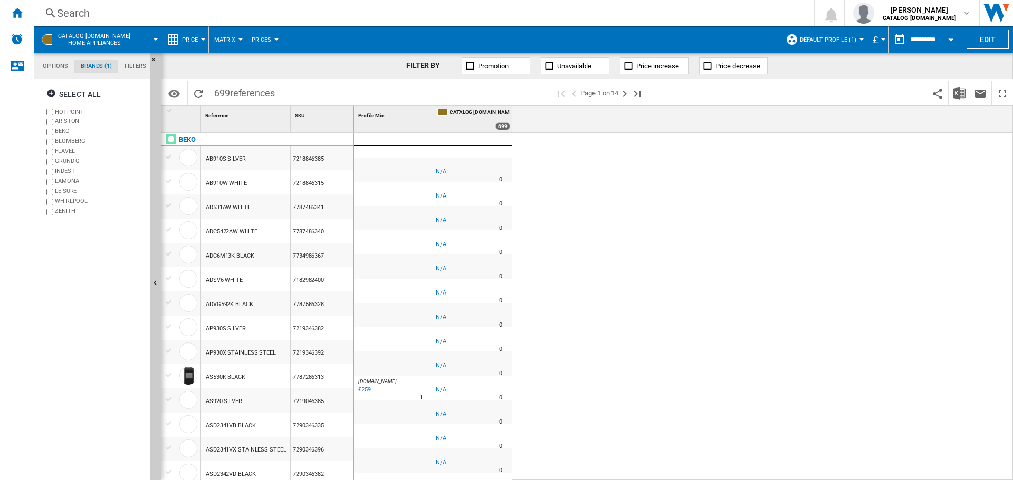
click at [845, 42] on span "Default profile (1)" at bounding box center [828, 39] width 56 height 7
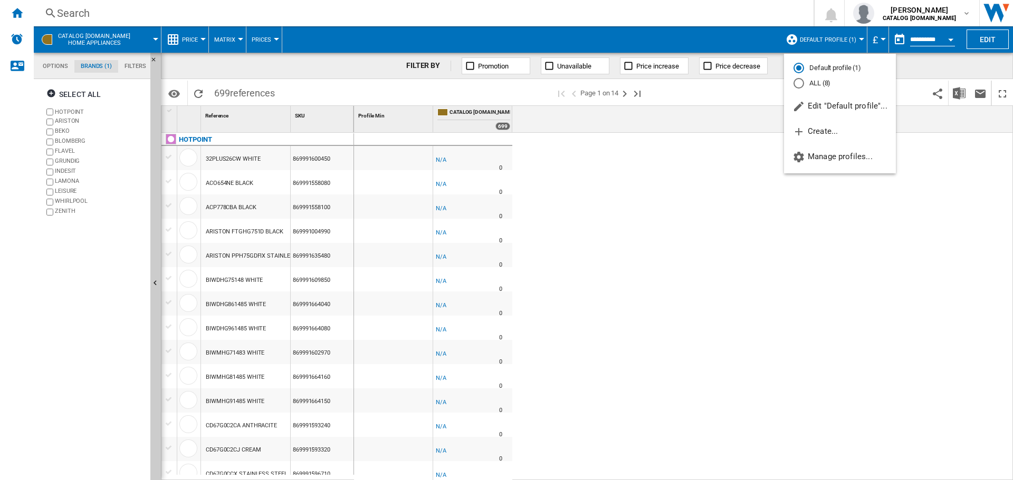
click at [812, 84] on md-radio-button "ALL (8)" at bounding box center [839, 84] width 93 height 10
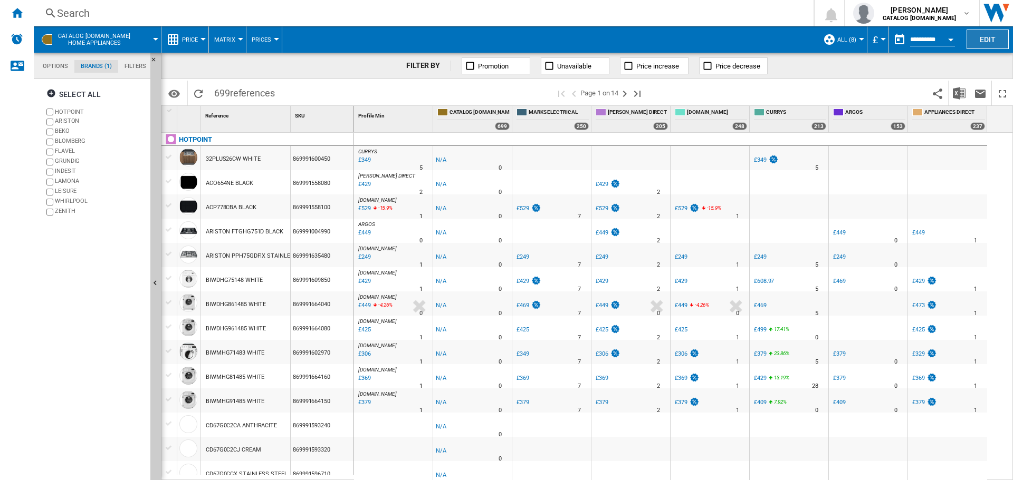
click at [991, 38] on button "Edit" at bounding box center [987, 40] width 42 height 20
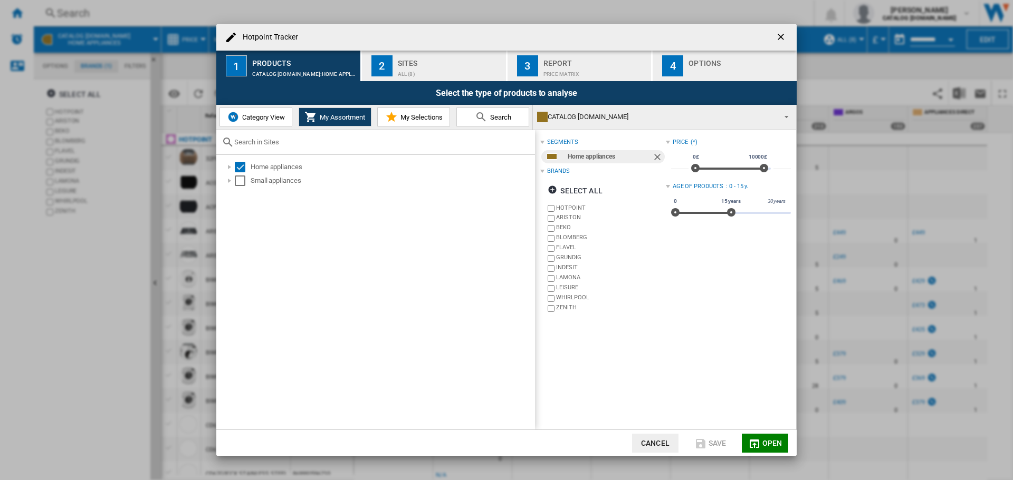
drag, startPoint x: 991, startPoint y: 42, endPoint x: 482, endPoint y: 254, distance: 551.7
click at [482, 254] on div "Home appliances Small appliances" at bounding box center [375, 292] width 319 height 275
click at [285, 120] on button "Category View" at bounding box center [255, 117] width 73 height 19
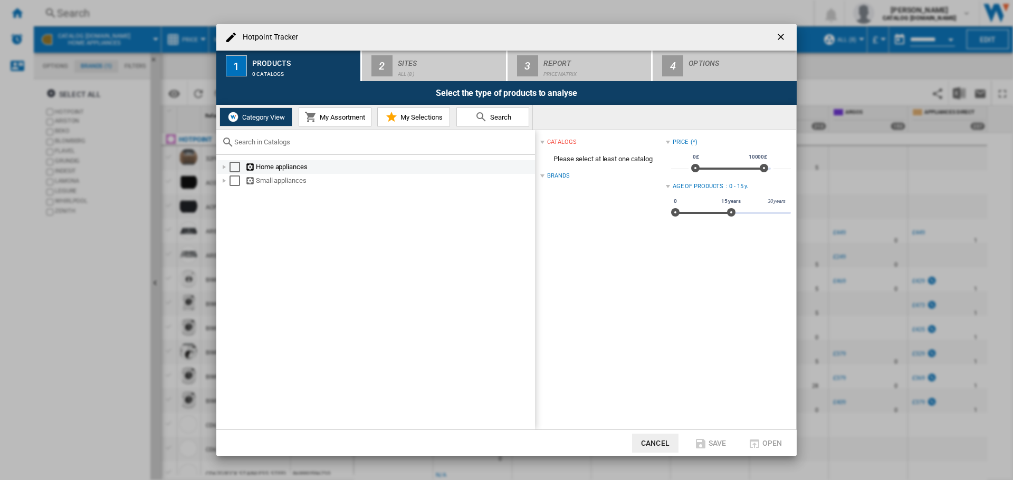
click at [234, 169] on div "Select" at bounding box center [234, 167] width 11 height 11
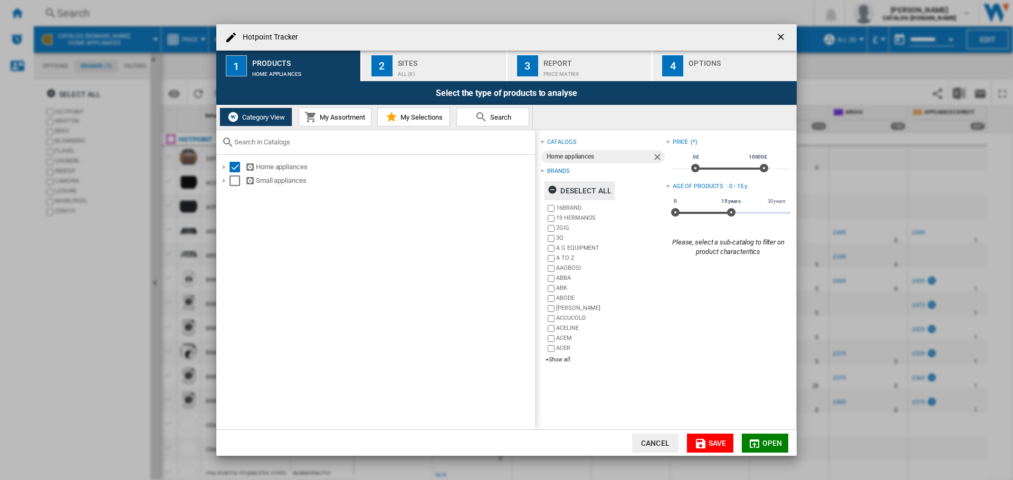
click at [550, 190] on ng-md-icon "Hotpoint Tracker ..." at bounding box center [553, 191] width 13 height 13
click at [559, 360] on div "+Show all" at bounding box center [605, 360] width 120 height 8
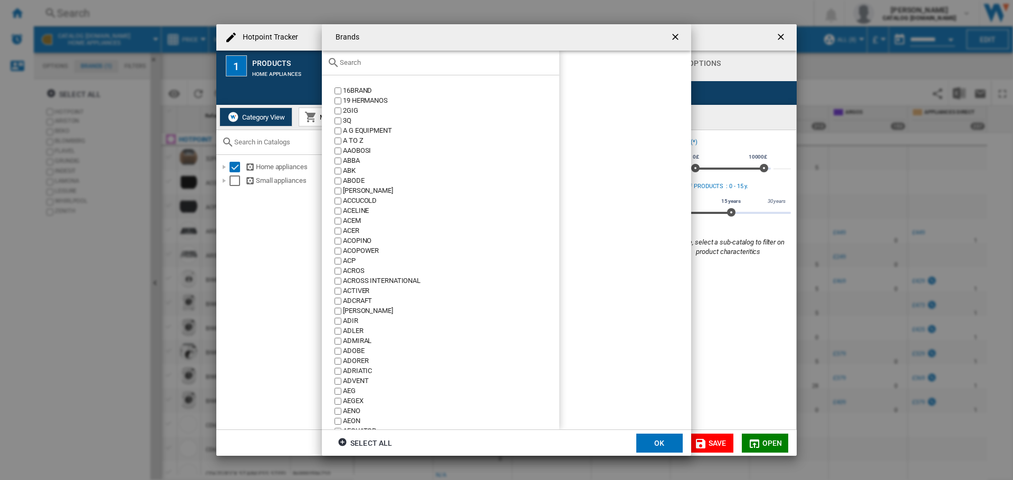
click at [392, 62] on input "Brands 16BRAND ..." at bounding box center [447, 63] width 214 height 8
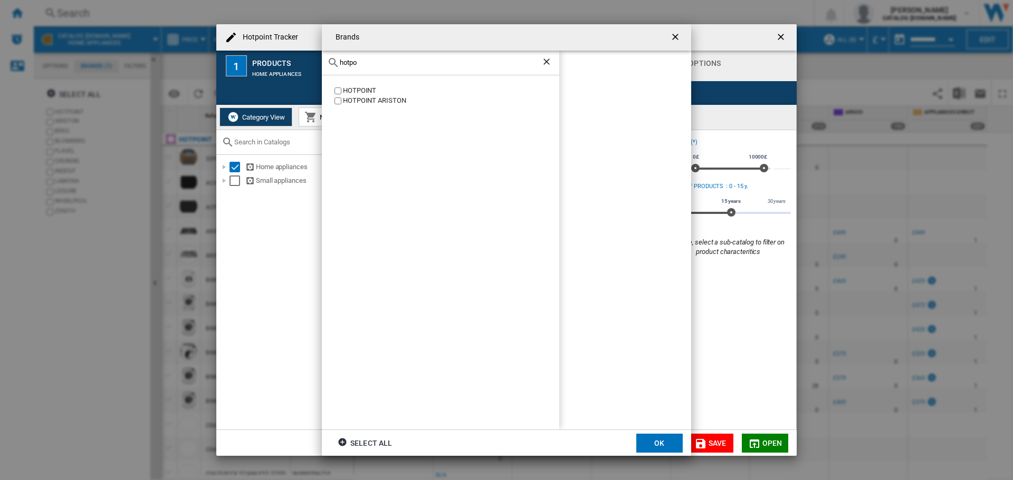
type input "hotpo"
click at [366, 93] on div "HOTPOINT" at bounding box center [451, 91] width 216 height 10
click at [663, 445] on button "OK" at bounding box center [659, 443] width 46 height 19
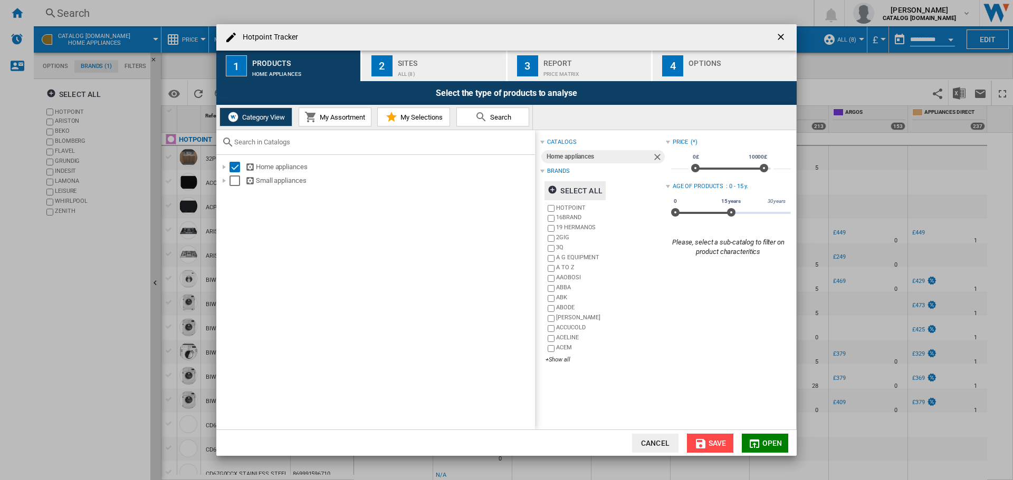
click at [713, 438] on button "Save" at bounding box center [710, 443] width 46 height 19
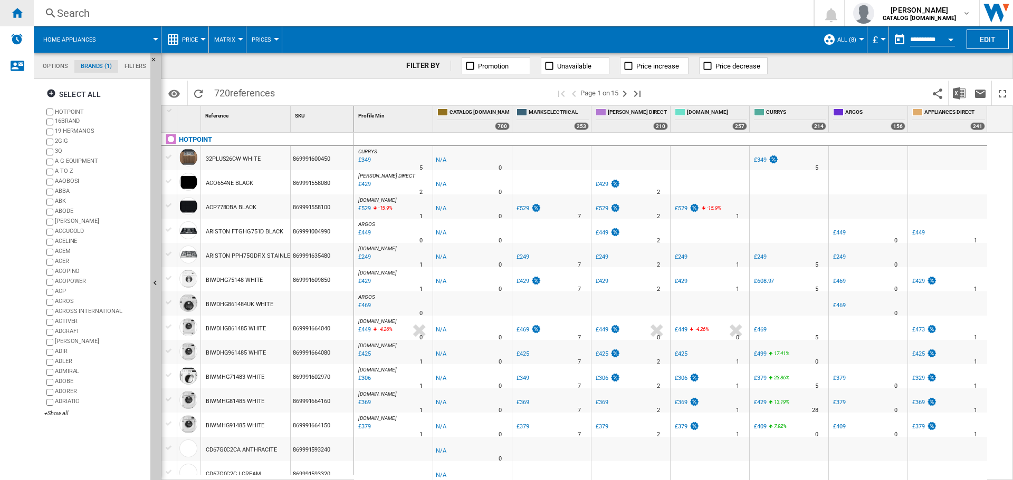
click at [16, 8] on ng-md-icon "Home" at bounding box center [17, 12] width 13 height 13
